Goal: Task Accomplishment & Management: Complete application form

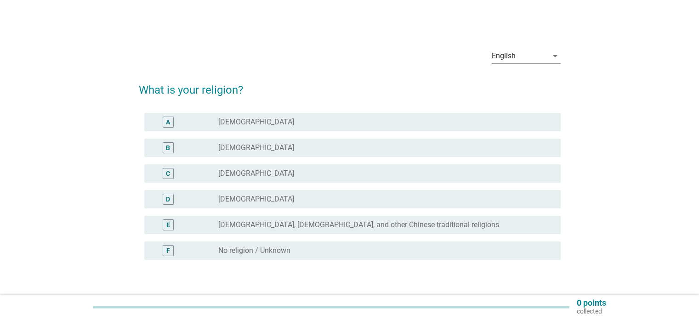
click at [313, 154] on div "B radio_button_unchecked [DEMOGRAPHIC_DATA]" at bounding box center [352, 148] width 416 height 18
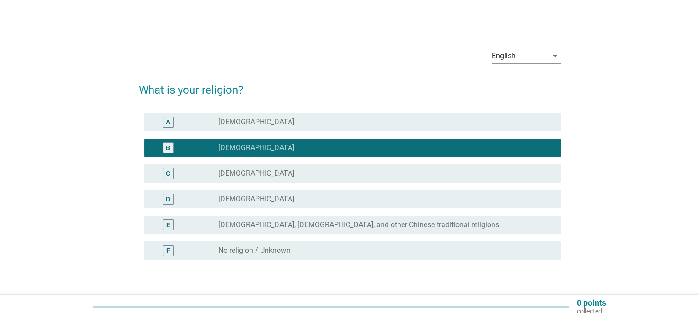
click at [382, 222] on label "[DEMOGRAPHIC_DATA], [DEMOGRAPHIC_DATA], and other Chinese traditional religions" at bounding box center [358, 225] width 281 height 9
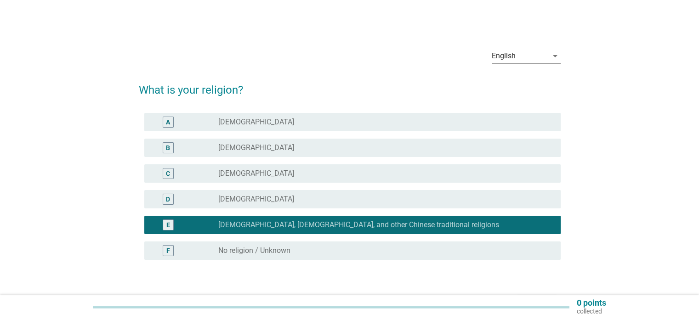
click at [370, 150] on div "radio_button_unchecked [DEMOGRAPHIC_DATA]" at bounding box center [381, 147] width 327 height 9
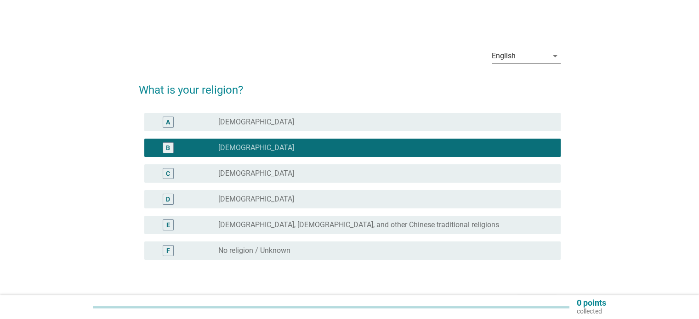
scroll to position [61, 0]
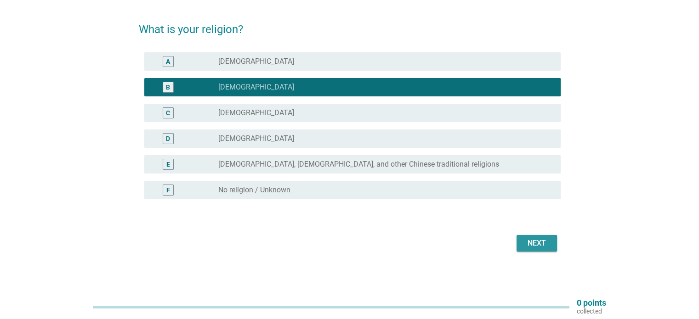
click at [546, 245] on div "Next" at bounding box center [537, 243] width 26 height 11
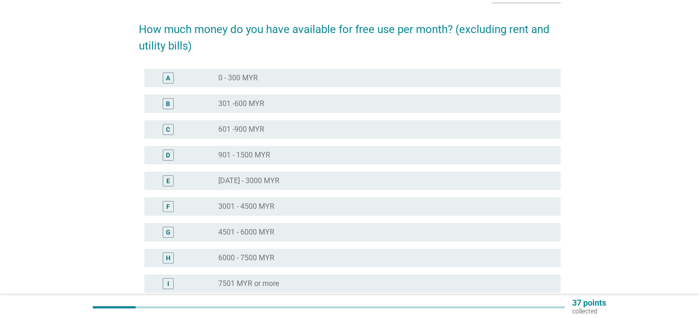
scroll to position [0, 0]
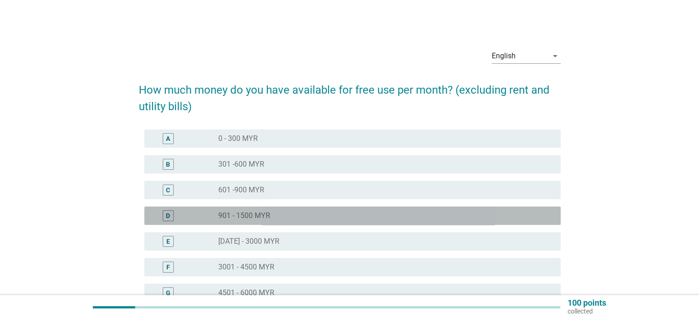
click at [257, 219] on label "901 - 1500 MYR" at bounding box center [244, 215] width 52 height 9
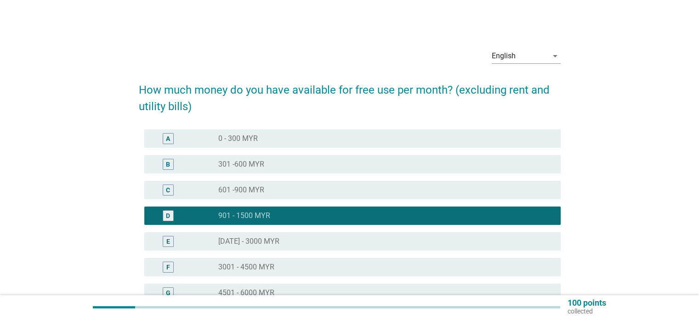
click at [346, 242] on div "radio_button_unchecked [DATE] - 3000 MYR" at bounding box center [381, 241] width 327 height 9
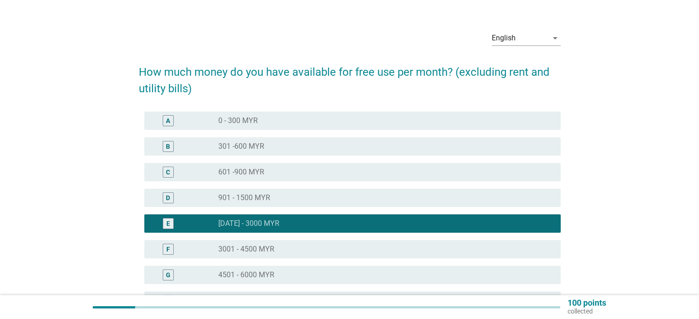
scroll to position [154, 0]
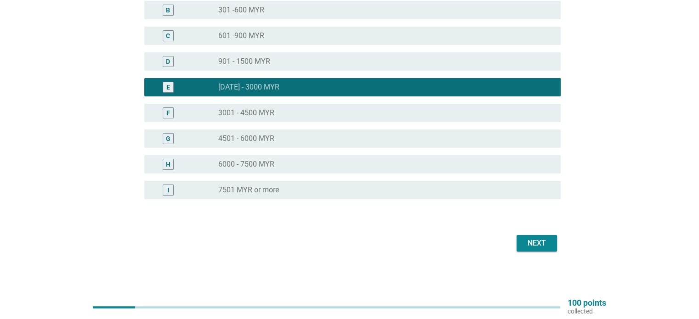
click at [524, 236] on button "Next" at bounding box center [537, 243] width 40 height 17
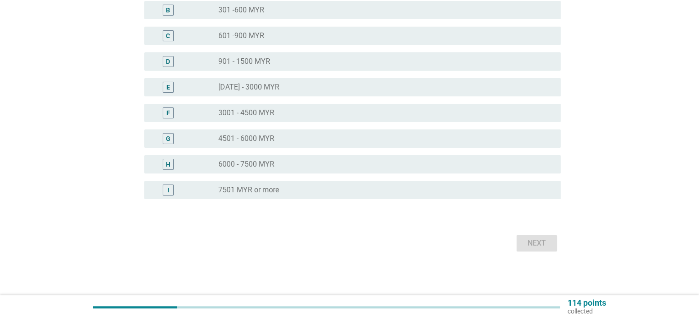
scroll to position [0, 0]
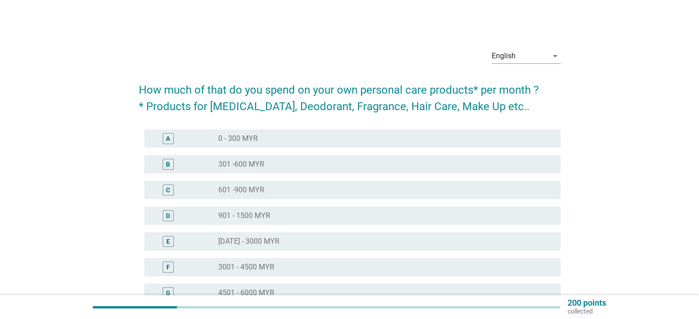
click at [301, 134] on div "radio_button_unchecked 0 - 300 MYR" at bounding box center [381, 138] width 327 height 9
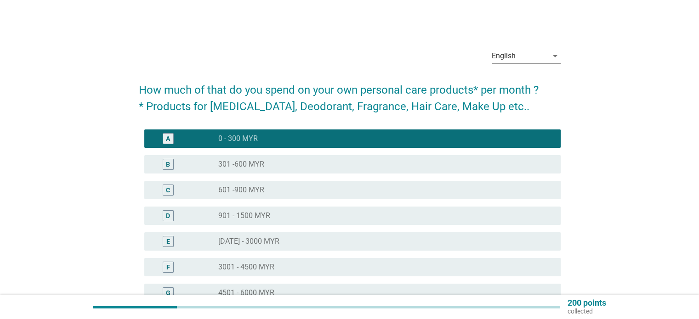
scroll to position [154, 0]
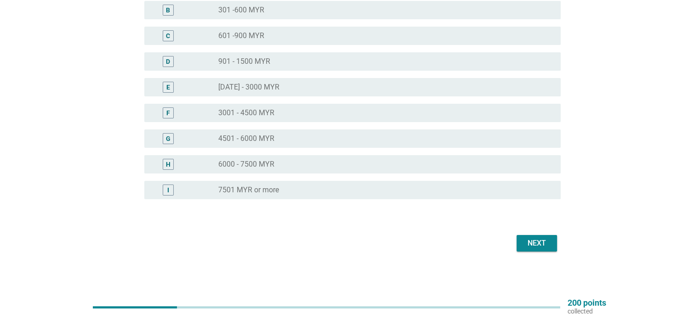
click at [541, 249] on button "Next" at bounding box center [537, 243] width 40 height 17
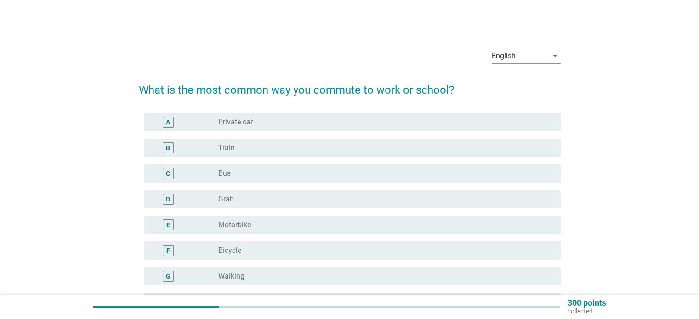
click at [314, 121] on div "radio_button_unchecked Private car" at bounding box center [381, 122] width 327 height 9
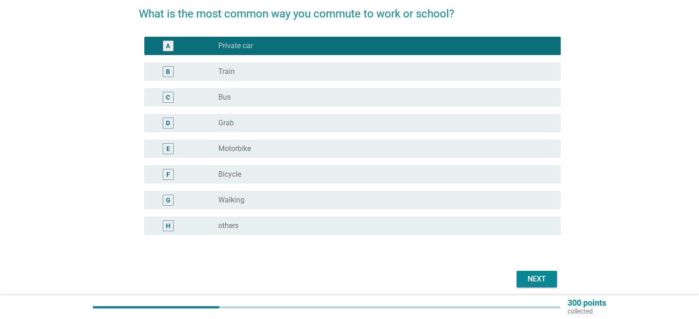
scroll to position [92, 0]
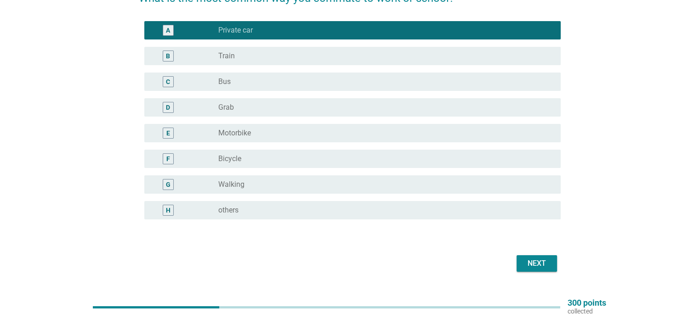
click at [320, 212] on div "radio_button_unchecked others" at bounding box center [381, 210] width 327 height 9
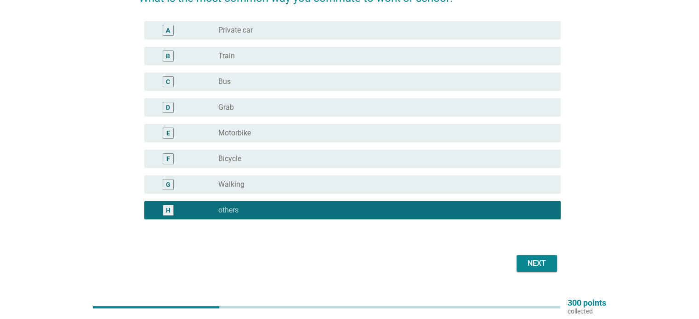
click at [292, 38] on div "A radio_button_unchecked Private car" at bounding box center [352, 30] width 416 height 18
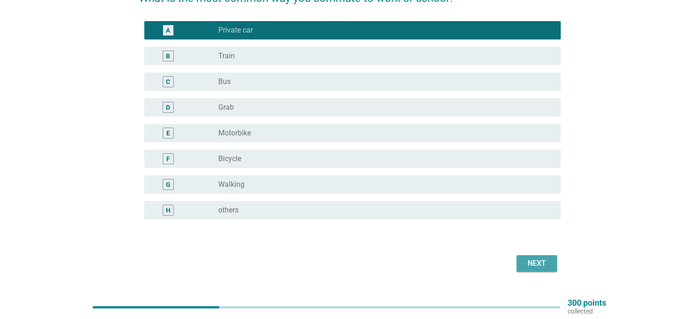
click at [541, 269] on div "Next" at bounding box center [537, 263] width 26 height 11
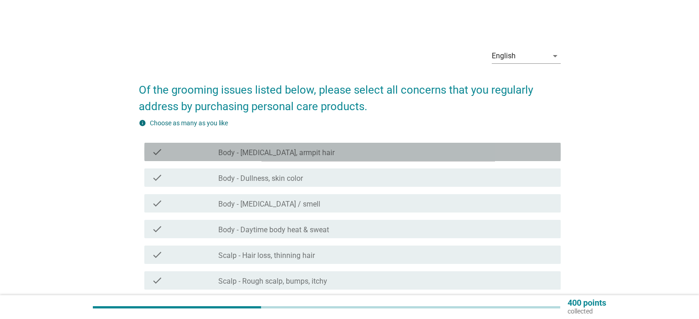
click at [363, 154] on div "check_box_outline_blank Body - [MEDICAL_DATA], armpit hair" at bounding box center [385, 152] width 335 height 11
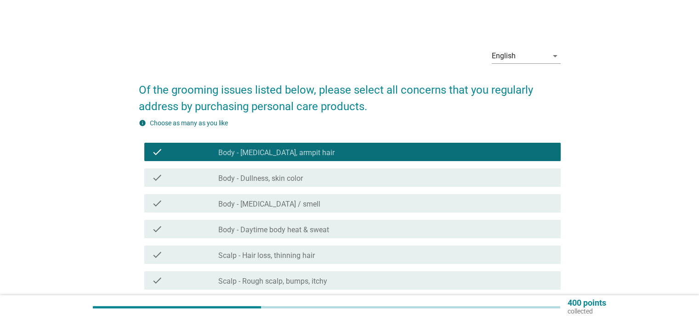
click at [317, 200] on div "check_box_outline_blank Body - [MEDICAL_DATA] / smell" at bounding box center [385, 203] width 335 height 11
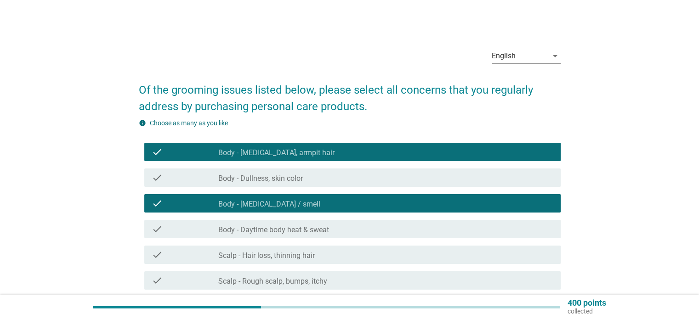
click at [324, 230] on label "Body - Daytime body heat & sweat" at bounding box center [273, 230] width 111 height 9
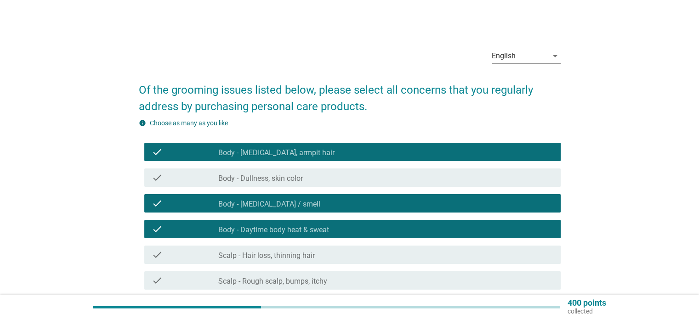
click at [328, 253] on div "check_box_outline_blank Scalp - Hair loss, thinning hair" at bounding box center [385, 255] width 335 height 11
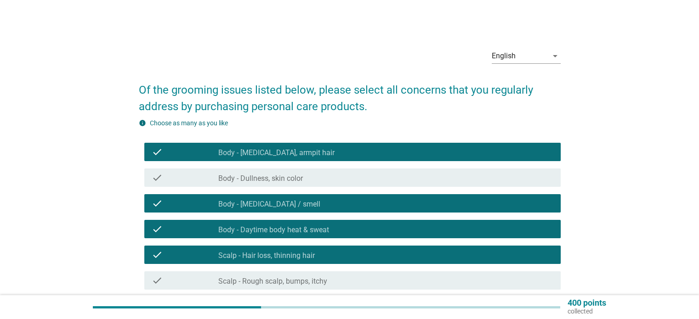
click at [334, 278] on div "check_box_outline_blank Scalp - Rough scalp, bumps, itchy" at bounding box center [385, 280] width 335 height 11
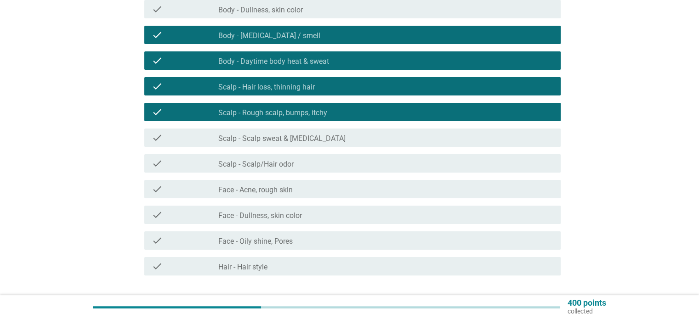
scroll to position [184, 0]
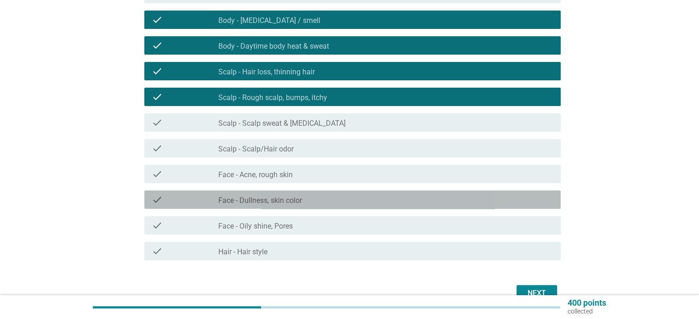
click at [308, 198] on div "check_box_outline_blank Face - Dullness, skin color" at bounding box center [385, 199] width 335 height 11
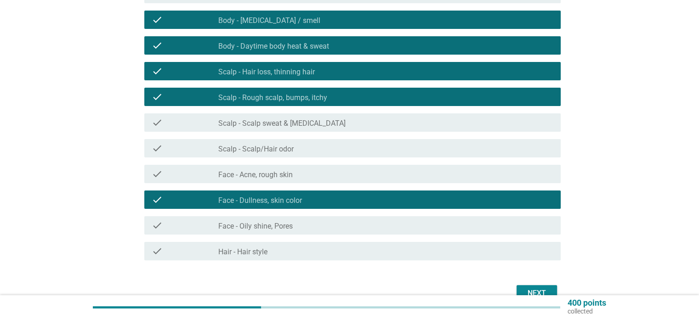
click at [300, 255] on div "check_box_outline_blank Hair - Hair style" at bounding box center [385, 251] width 335 height 11
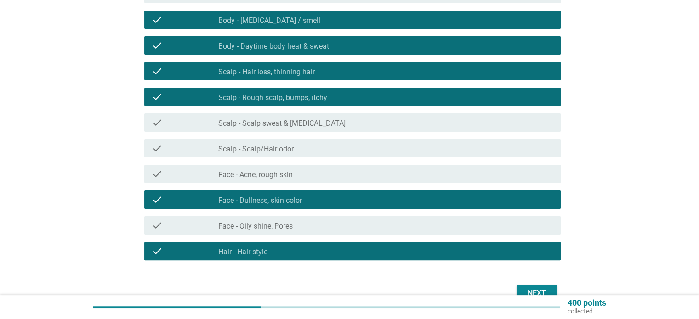
click at [528, 288] on button "Next" at bounding box center [537, 293] width 40 height 17
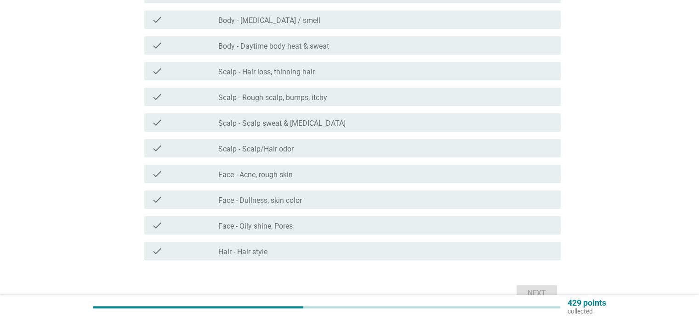
scroll to position [0, 0]
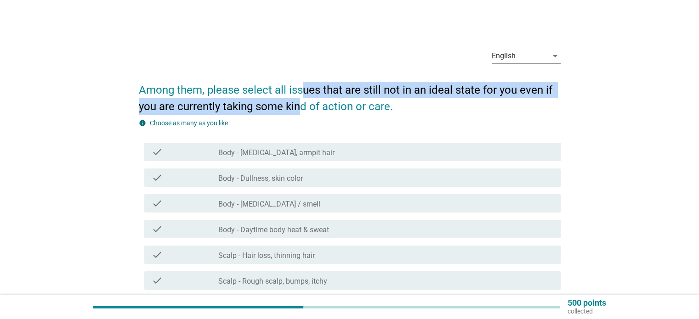
drag, startPoint x: 302, startPoint y: 89, endPoint x: 297, endPoint y: 104, distance: 15.9
click at [297, 104] on h2 "Among them, please select all issues that are still not in an ideal state for y…" at bounding box center [350, 94] width 422 height 42
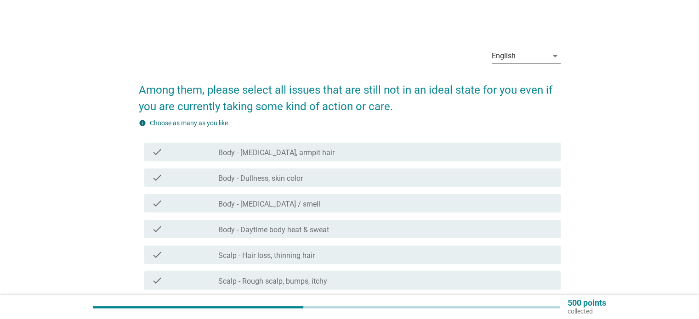
click at [334, 104] on h2 "Among them, please select all issues that are still not in an ideal state for y…" at bounding box center [350, 94] width 422 height 42
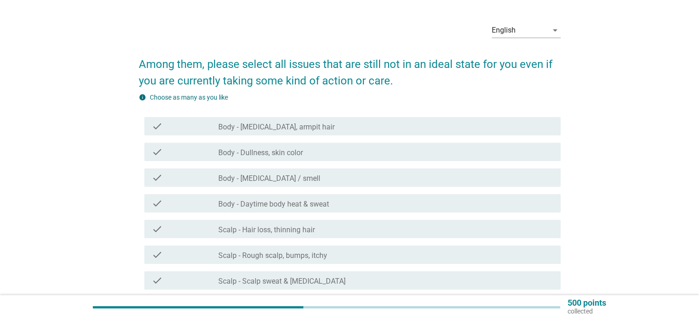
scroll to position [234, 0]
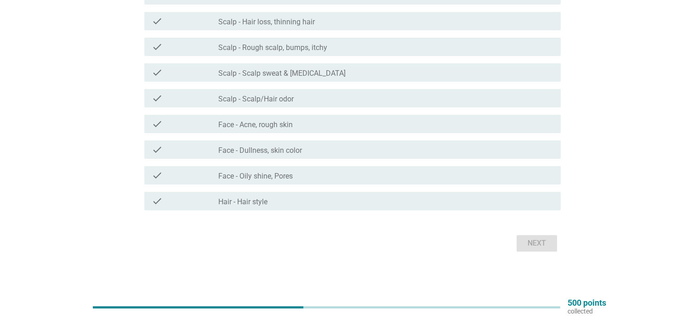
click at [351, 99] on div "check_box_outline_blank Scalp - Scalp/Hair odor" at bounding box center [385, 98] width 335 height 11
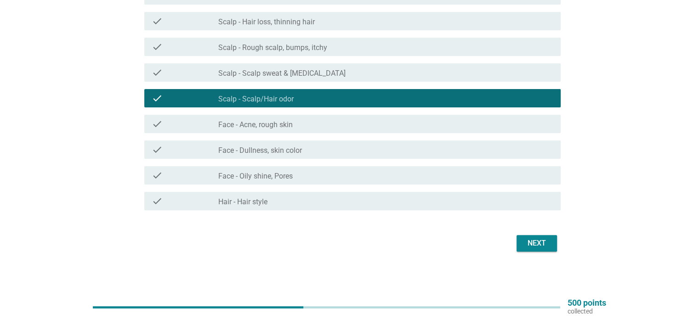
click at [278, 167] on div "check check_box_outline_blank Face - Oily shine, Pores" at bounding box center [352, 175] width 416 height 18
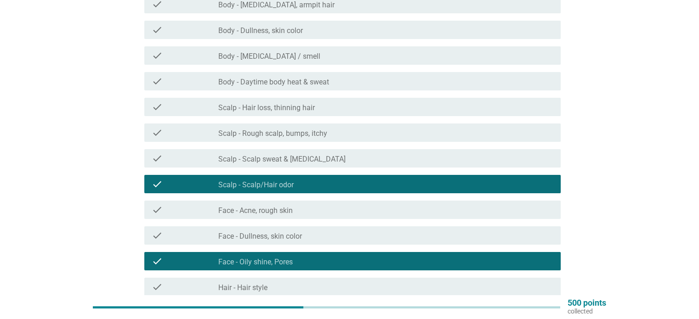
scroll to position [142, 0]
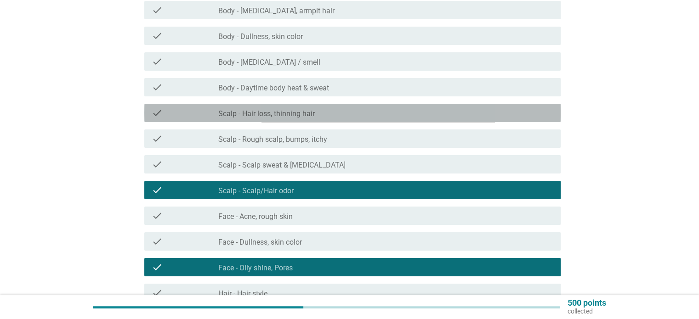
click at [346, 115] on div "check_box_outline_blank Scalp - Hair loss, thinning hair" at bounding box center [385, 113] width 335 height 11
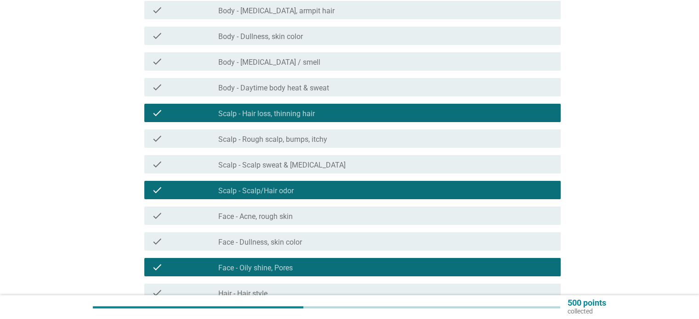
scroll to position [234, 0]
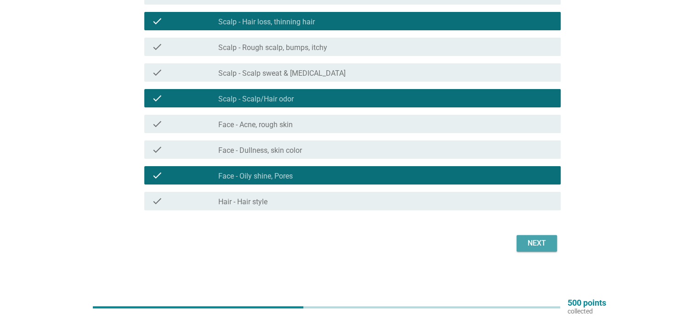
click at [549, 248] on button "Next" at bounding box center [537, 243] width 40 height 17
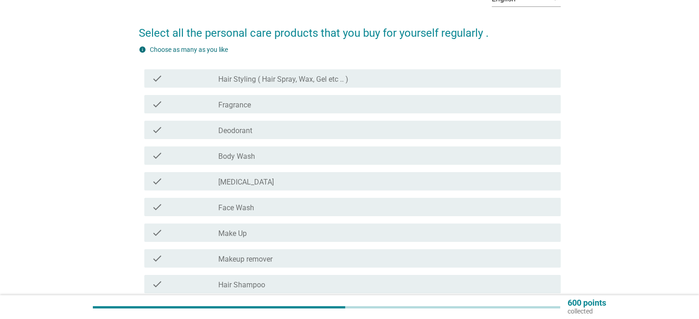
scroll to position [92, 0]
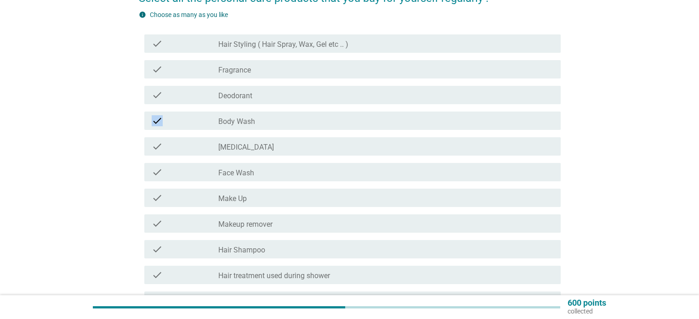
drag, startPoint x: 258, startPoint y: 94, endPoint x: 195, endPoint y: 124, distance: 69.7
click at [193, 125] on div "check check_box_outline_blank Hair Styling ( Hair Spray, Wax, Gel etc .. ) chec…" at bounding box center [350, 185] width 422 height 309
click at [231, 146] on label "[MEDICAL_DATA]" at bounding box center [246, 147] width 56 height 9
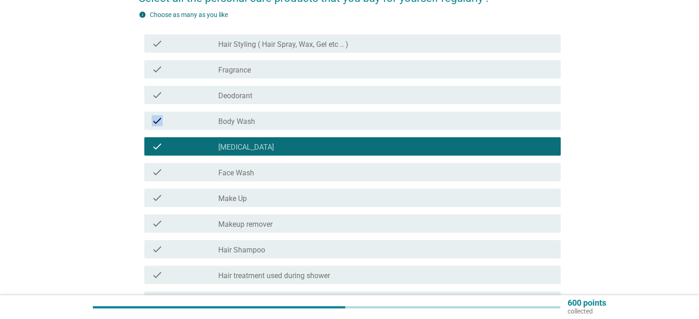
click at [240, 175] on label "Face Wash" at bounding box center [236, 173] width 36 height 9
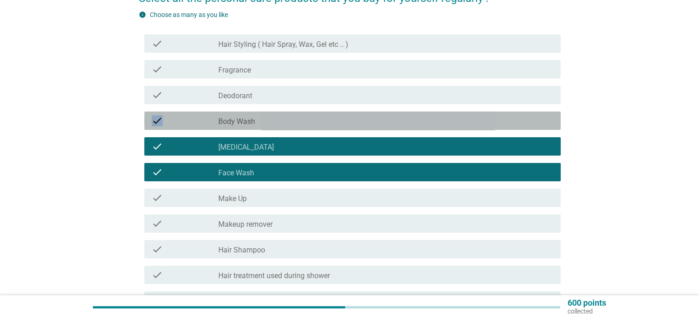
click at [252, 121] on label "Body Wash" at bounding box center [236, 121] width 37 height 9
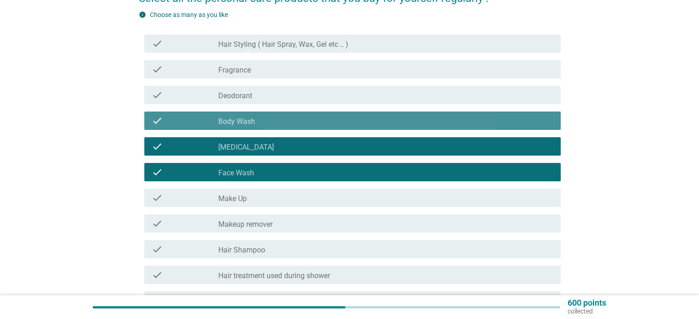
click at [263, 128] on div "check check_box Body Wash" at bounding box center [352, 121] width 416 height 18
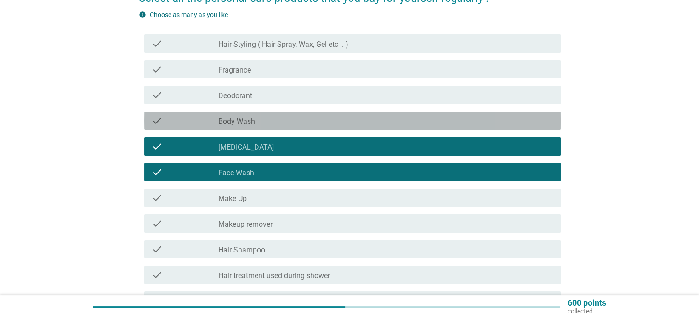
click at [243, 118] on label "Body Wash" at bounding box center [236, 121] width 37 height 9
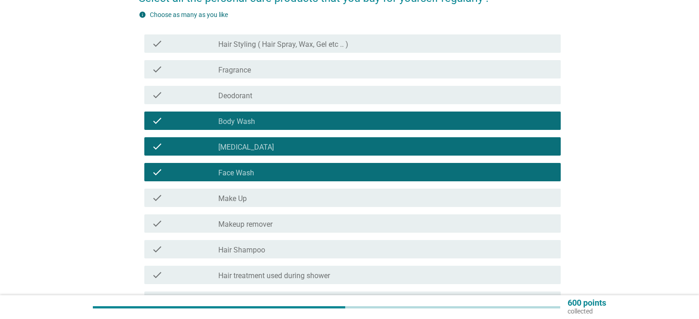
click at [287, 220] on div "check_box_outline_blank Makeup remover" at bounding box center [385, 223] width 335 height 11
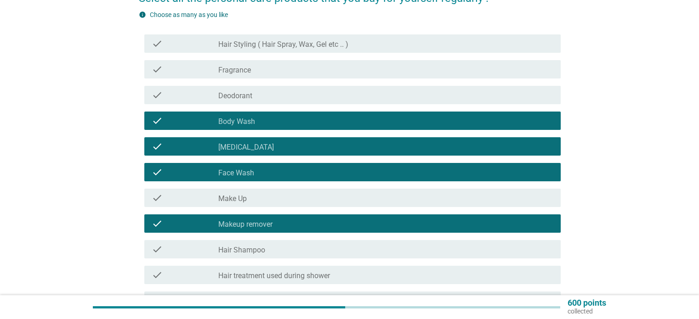
click at [282, 248] on div "check_box_outline_blank Hair Shampoo" at bounding box center [385, 249] width 335 height 11
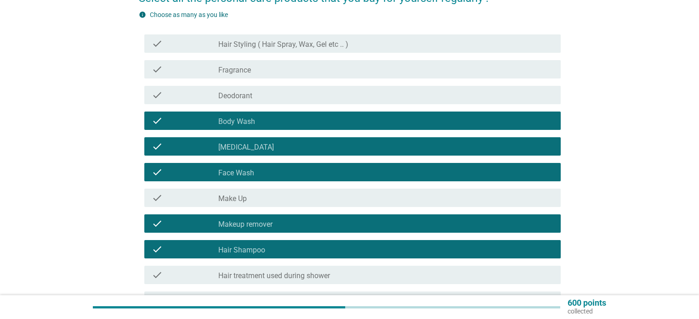
scroll to position [184, 0]
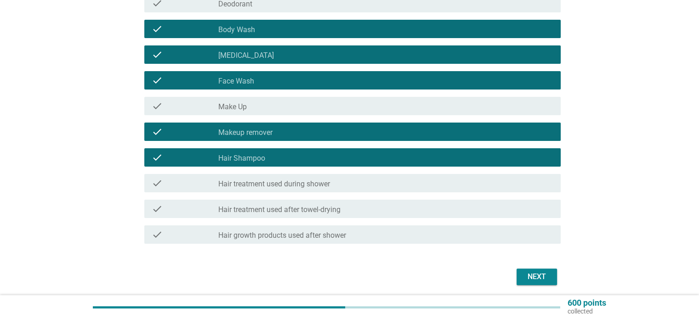
click at [318, 178] on div "check_box_outline_blank Hair treatment used during shower" at bounding box center [385, 183] width 335 height 11
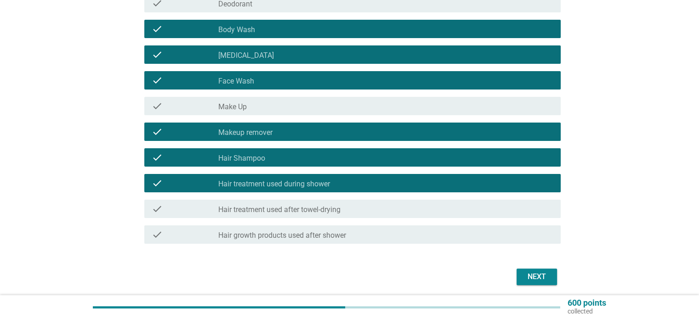
click at [331, 205] on label "Hair treatment used after towel-drying" at bounding box center [279, 209] width 122 height 9
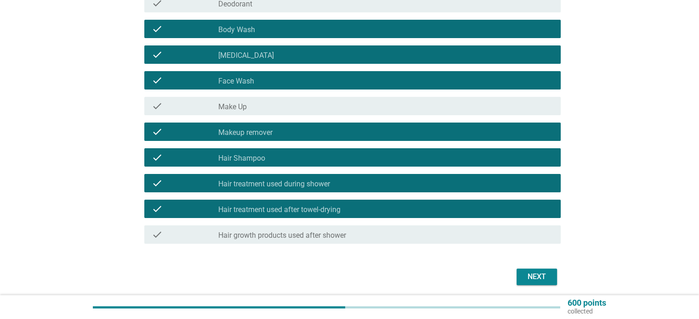
click at [331, 237] on label "Hair growth products used after shower" at bounding box center [282, 235] width 128 height 9
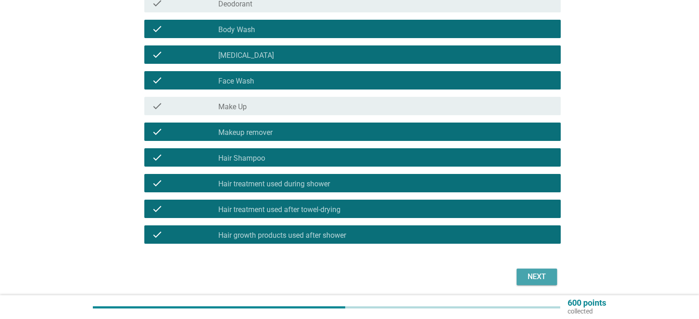
click at [536, 274] on div "Next" at bounding box center [537, 277] width 26 height 11
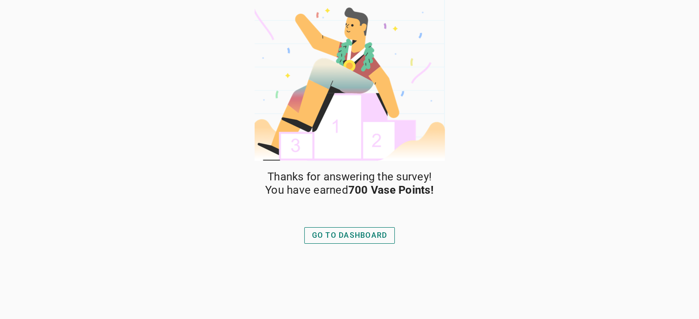
click at [366, 231] on div "GO TO DASHBOARD" at bounding box center [349, 235] width 75 height 11
